Goal: Find specific page/section: Find specific page/section

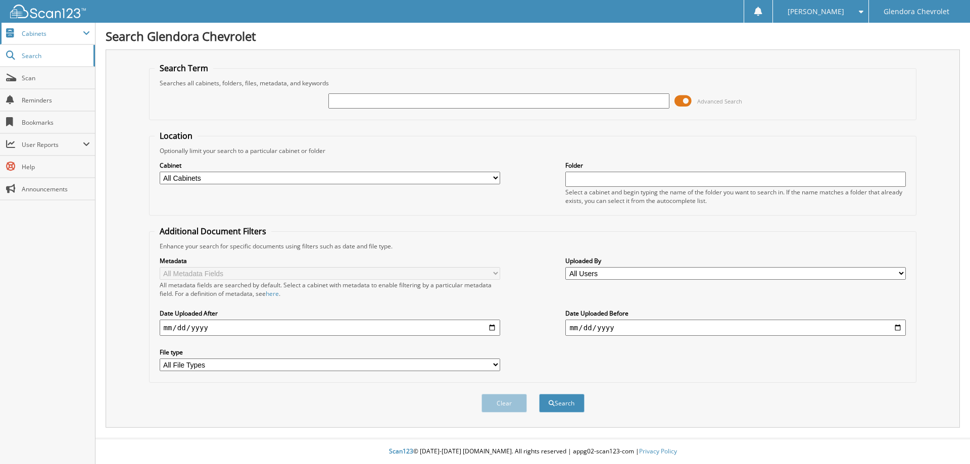
click at [64, 42] on span "Cabinets" at bounding box center [47, 34] width 95 height 22
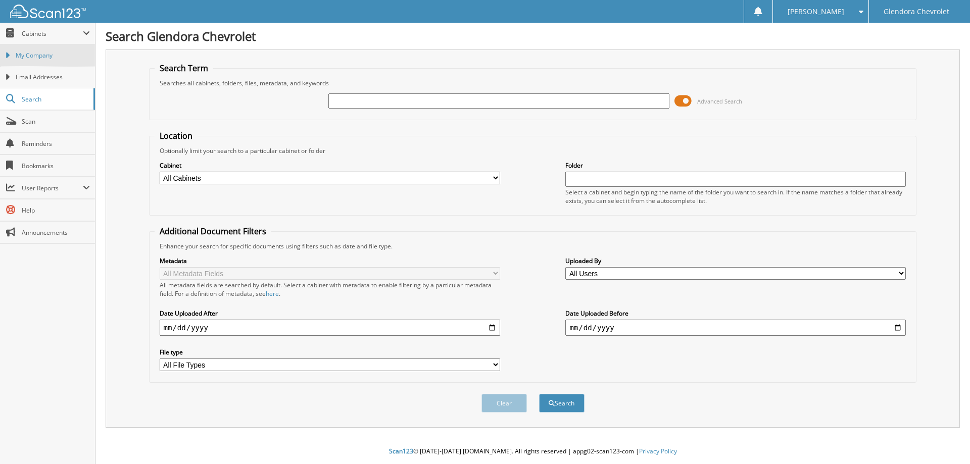
click at [61, 59] on span "My Company" at bounding box center [53, 55] width 74 height 9
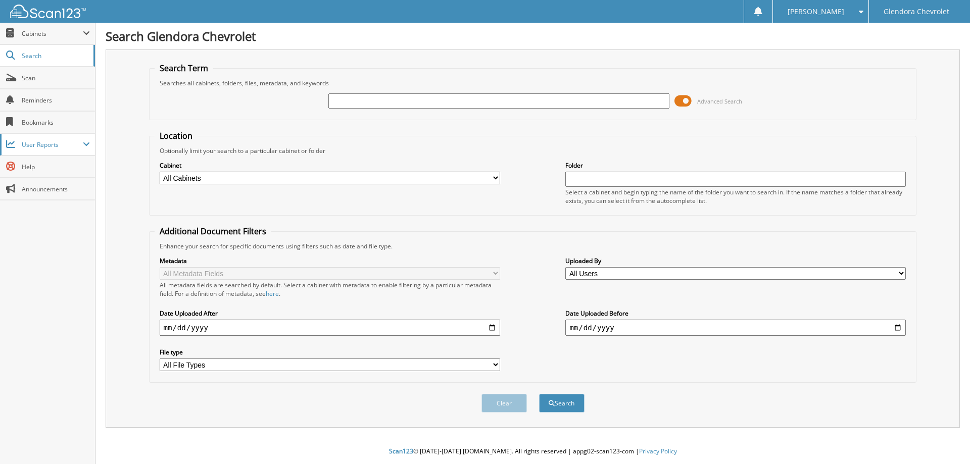
click at [58, 149] on span "User Reports" at bounding box center [47, 145] width 95 height 22
click at [58, 171] on link "My Recent Activity" at bounding box center [47, 167] width 95 height 22
click at [52, 81] on span "Scan" at bounding box center [56, 78] width 68 height 9
click at [74, 143] on span "User Reports" at bounding box center [52, 144] width 61 height 9
click at [74, 168] on span "My Recent Activity" at bounding box center [53, 166] width 74 height 9
